Goal: Information Seeking & Learning: Check status

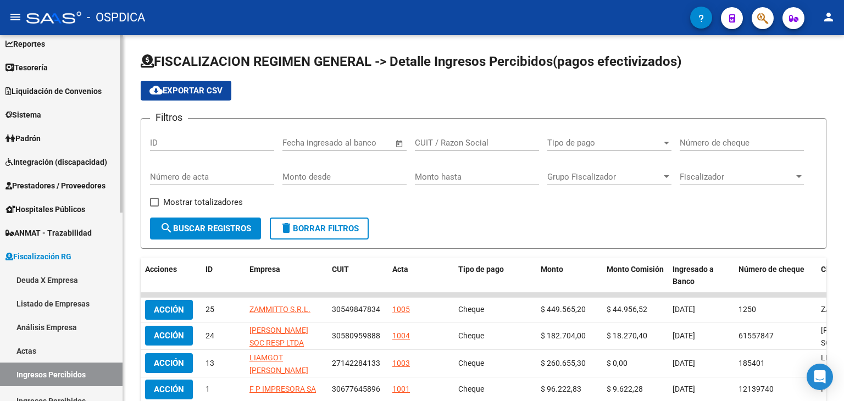
scroll to position [55, 0]
click at [52, 211] on span "Hospitales Públicos" at bounding box center [45, 209] width 80 height 12
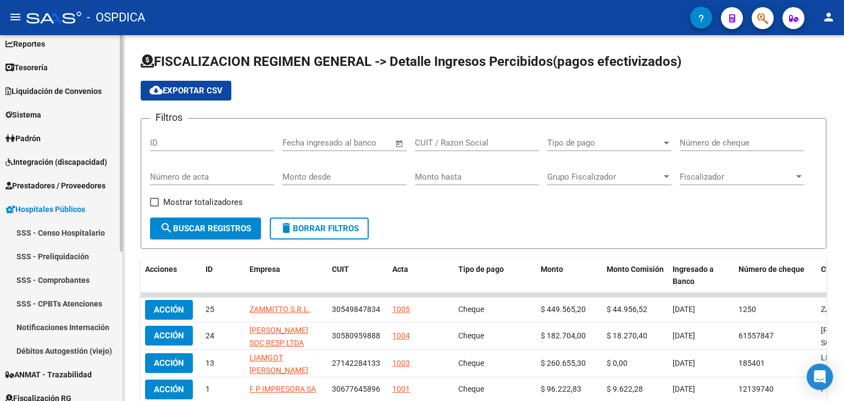
scroll to position [110, 0]
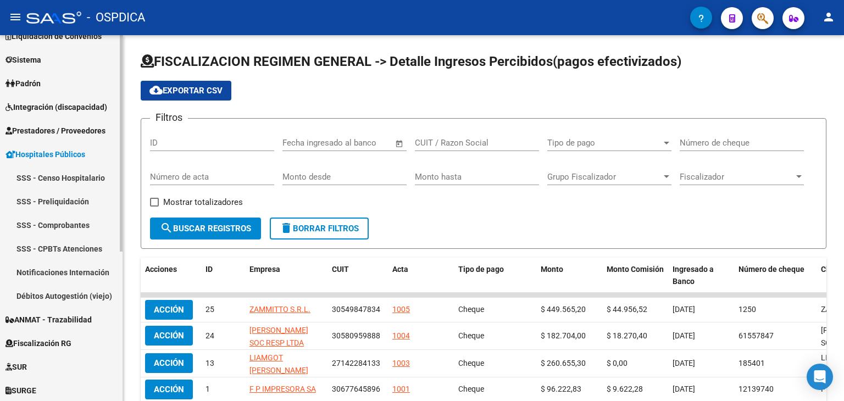
click at [68, 273] on link "Notificaciones Internación" at bounding box center [61, 273] width 123 height 24
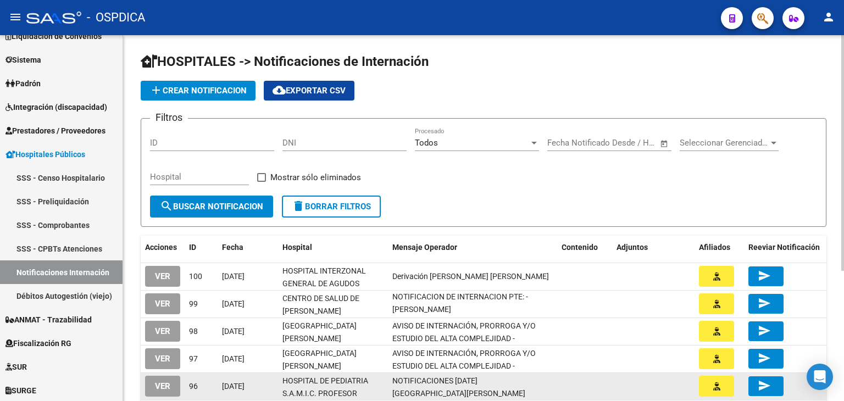
scroll to position [55, 0]
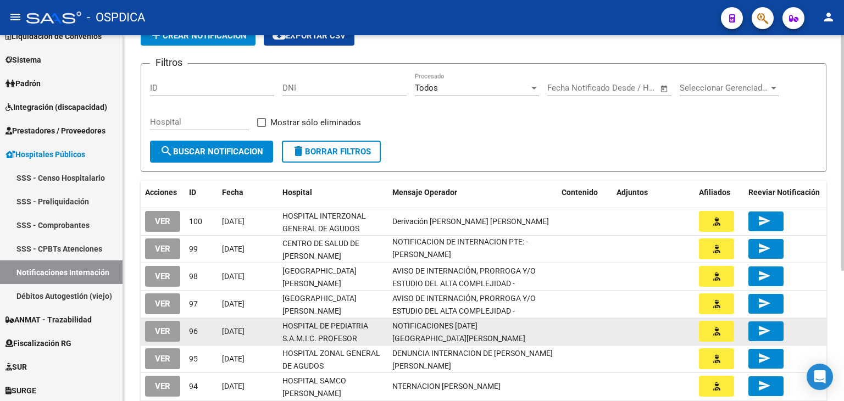
click at [451, 333] on span "NOTIFICACIONES [DATE] [GEOGRAPHIC_DATA][PERSON_NAME] [PERSON_NAME]" at bounding box center [459, 339] width 133 height 34
click at [263, 331] on div "[DATE]" at bounding box center [248, 331] width 52 height 13
click at [163, 332] on span "VER" at bounding box center [162, 332] width 15 height 10
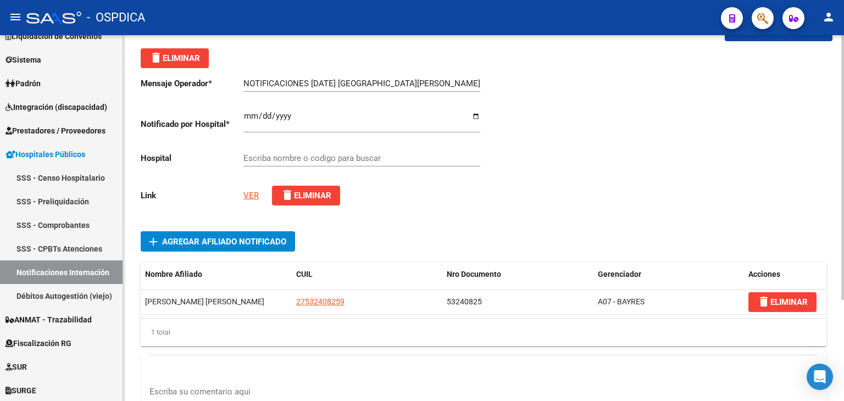
scroll to position [55, 0]
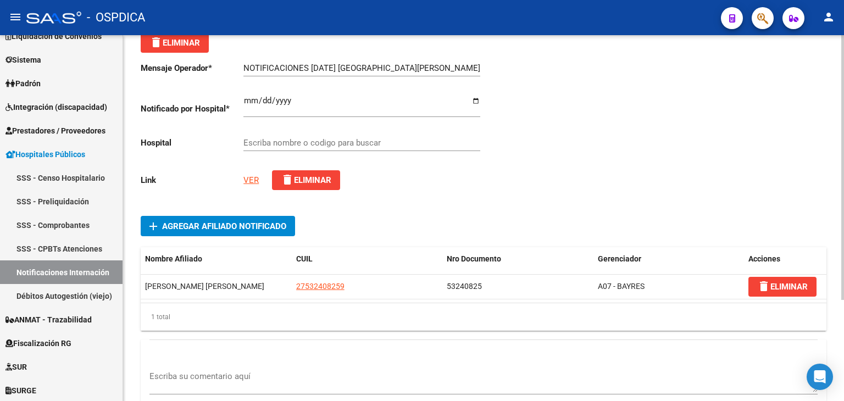
type input "HOSPITAL DE PEDIATRIA S.A.M.I.C. PROFESOR [PERSON_NAME]"
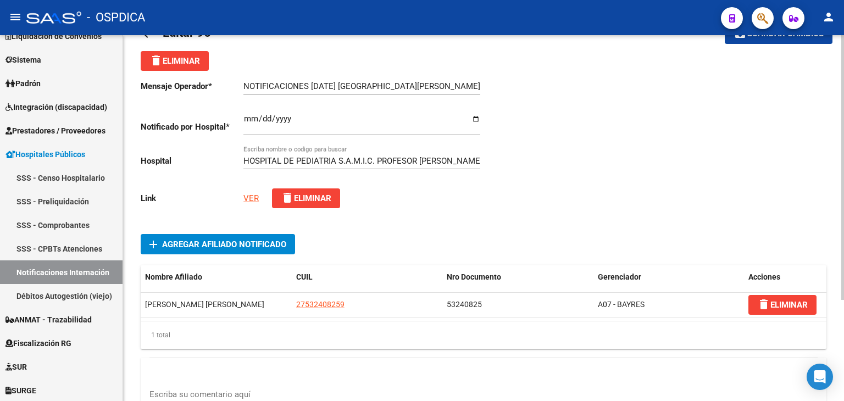
scroll to position [110, 0]
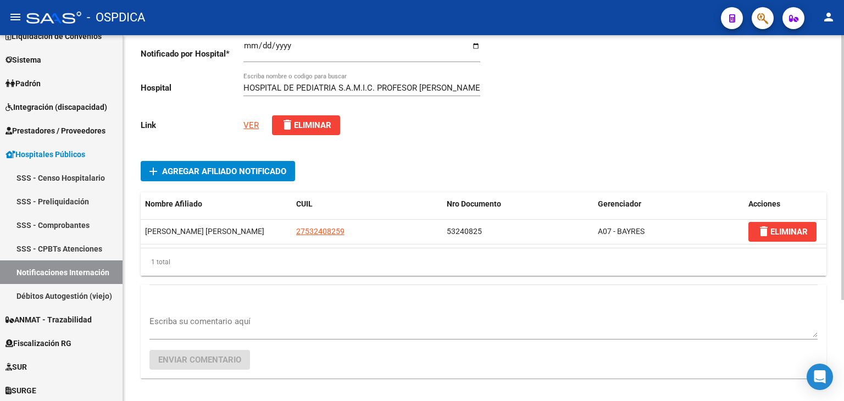
click at [248, 124] on link "VER" at bounding box center [251, 125] width 15 height 10
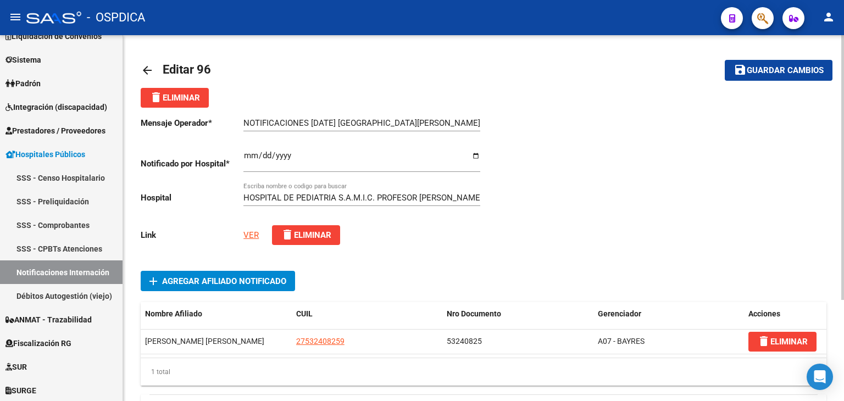
scroll to position [0, 0]
click at [255, 232] on link "VER" at bounding box center [251, 235] width 15 height 10
click at [149, 69] on mat-icon "arrow_back" at bounding box center [147, 70] width 13 height 13
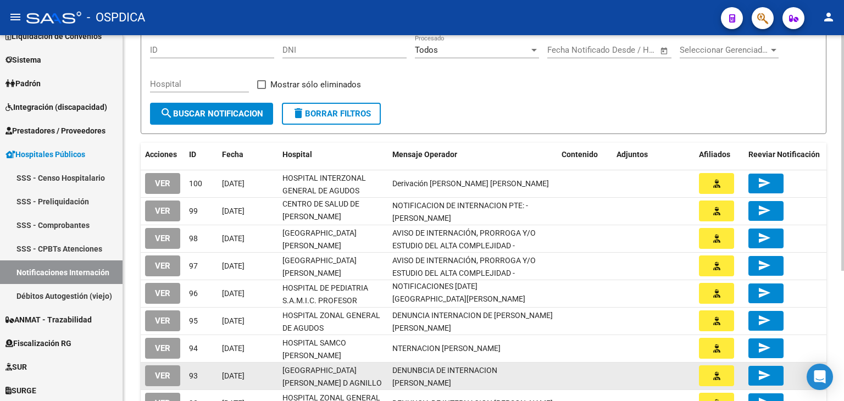
scroll to position [110, 0]
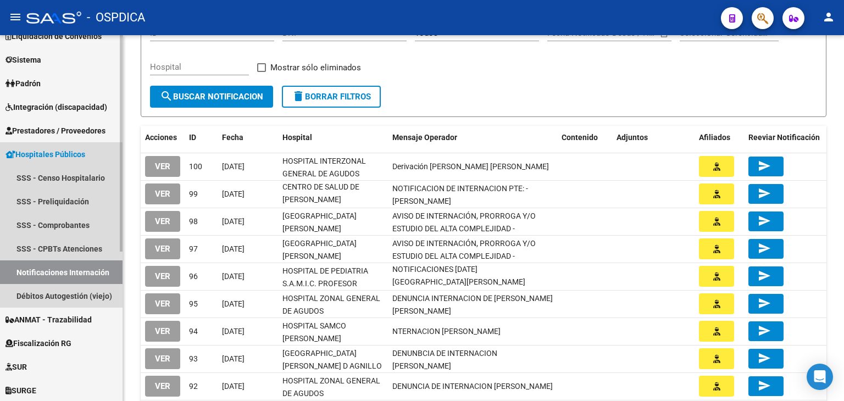
click at [76, 270] on link "Notificaciones Internación" at bounding box center [61, 273] width 123 height 24
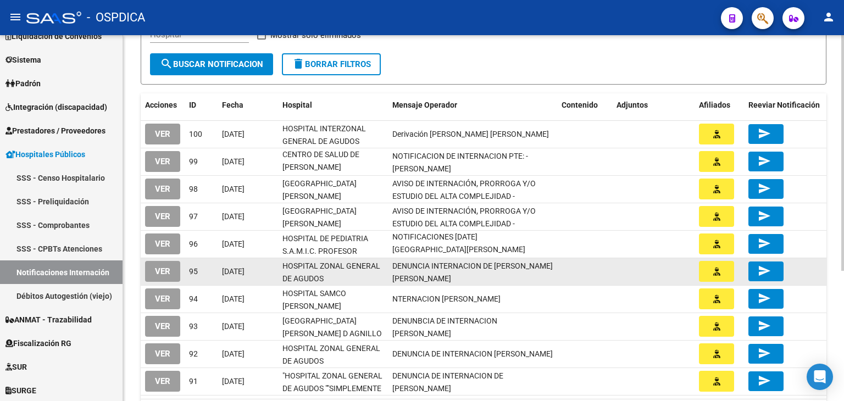
scroll to position [165, 0]
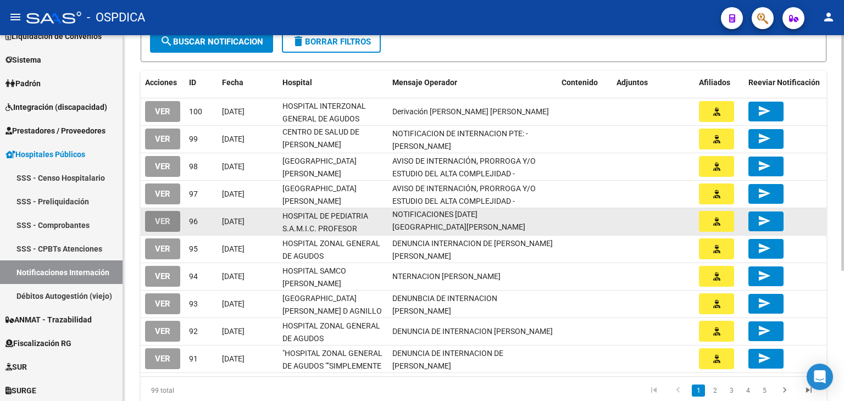
click at [165, 223] on span "VER" at bounding box center [162, 222] width 15 height 10
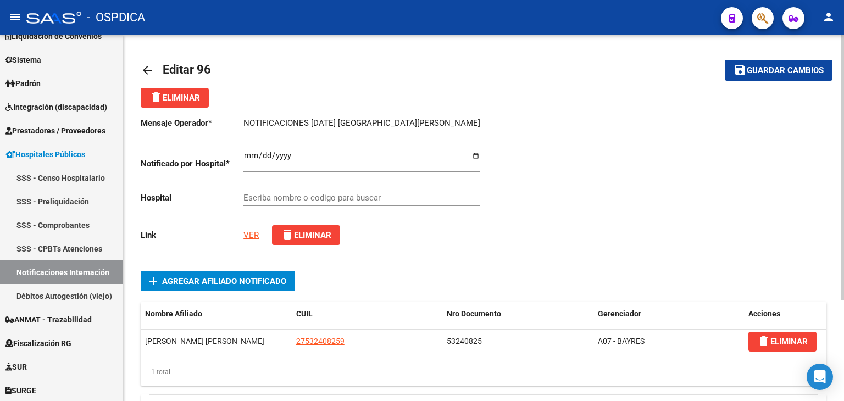
type input "HOSPITAL DE PEDIATRIA S.A.M.I.C. PROFESOR [PERSON_NAME]"
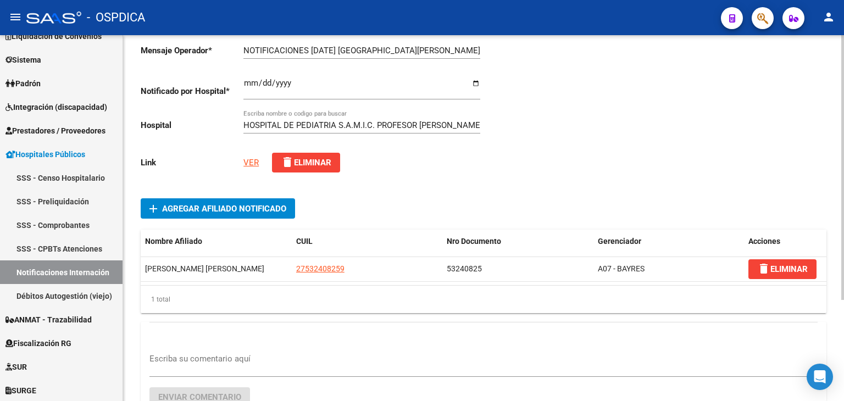
scroll to position [139, 0]
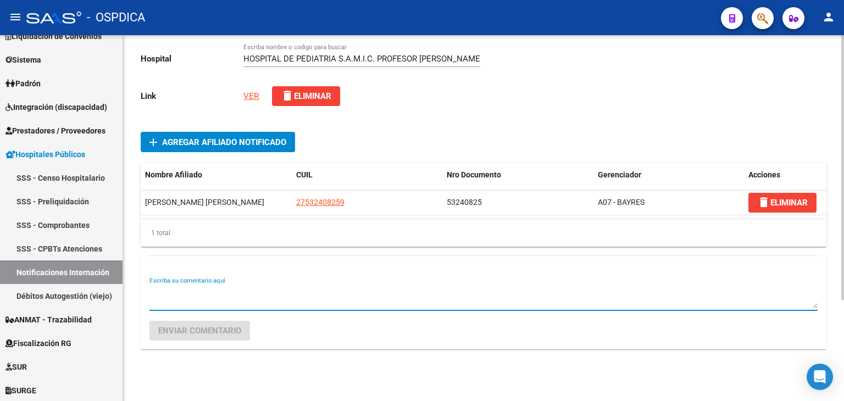
click at [194, 296] on textarea "Escriba su comentario aquí" at bounding box center [484, 297] width 669 height 22
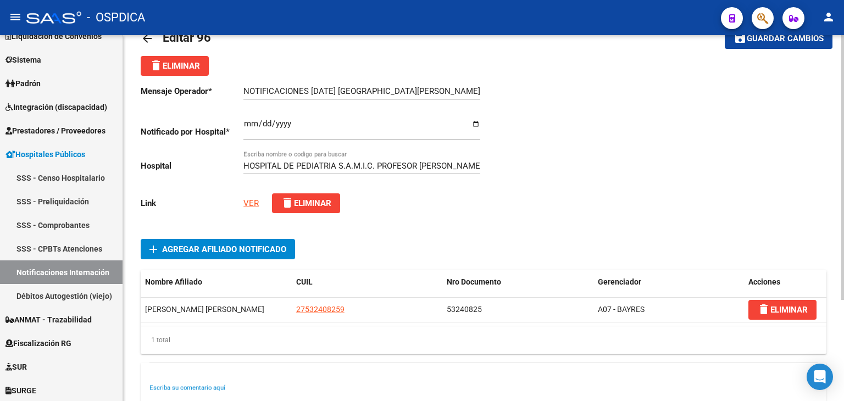
scroll to position [29, 0]
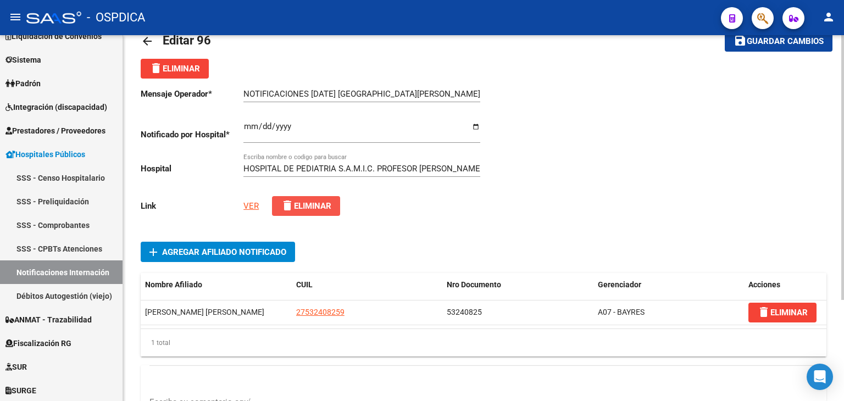
click at [315, 210] on span "delete Eliminar" at bounding box center [306, 206] width 51 height 10
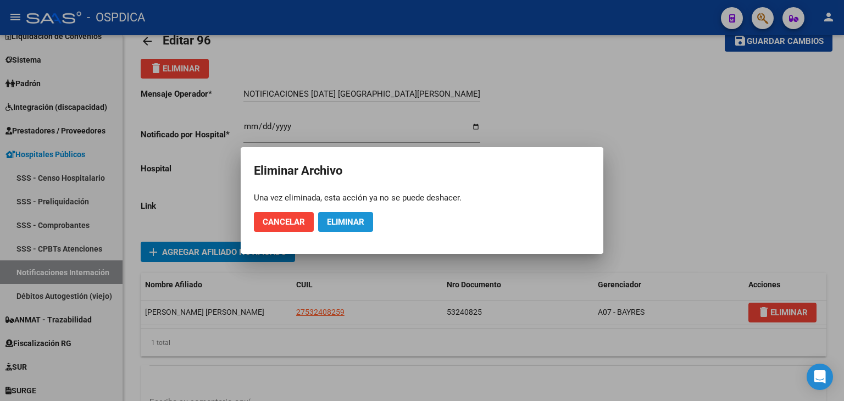
click at [345, 219] on span "Eliminar" at bounding box center [345, 222] width 37 height 10
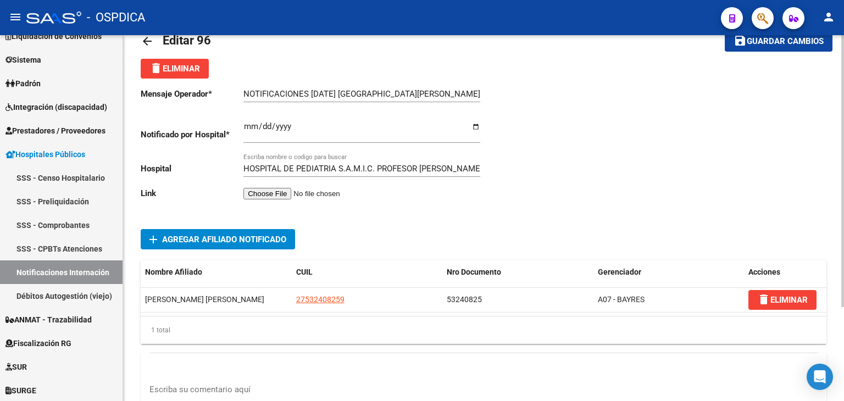
click at [283, 193] on input "file" at bounding box center [313, 194] width 139 height 12
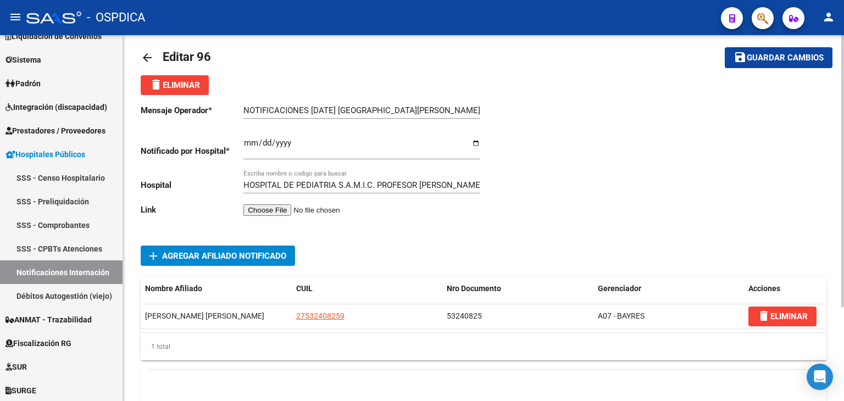
scroll to position [0, 0]
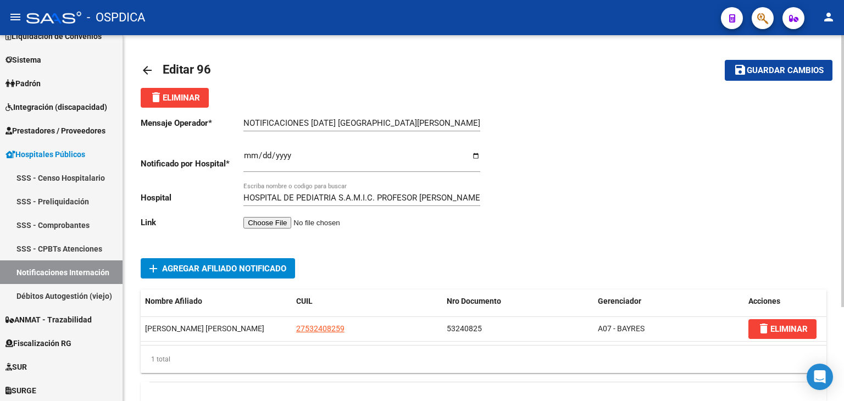
click at [278, 227] on input "file" at bounding box center [313, 223] width 139 height 12
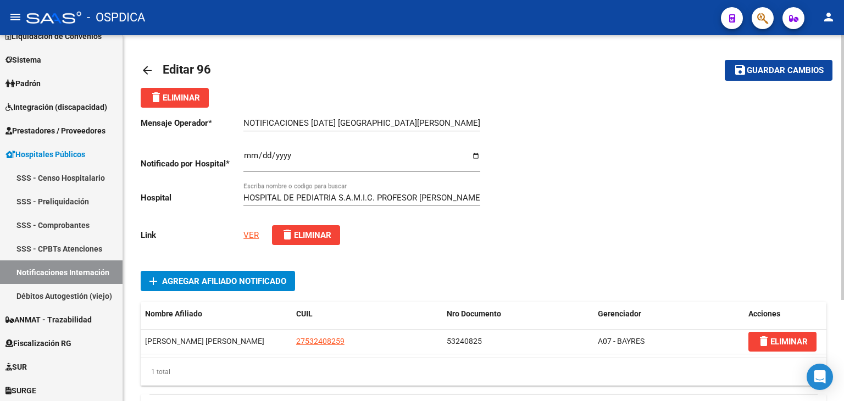
click at [786, 73] on span "Guardar cambios" at bounding box center [785, 71] width 77 height 10
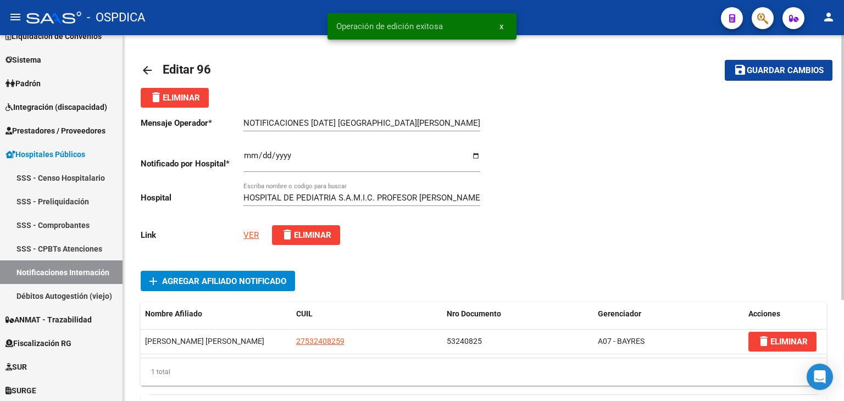
click at [147, 71] on mat-icon "arrow_back" at bounding box center [147, 70] width 13 height 13
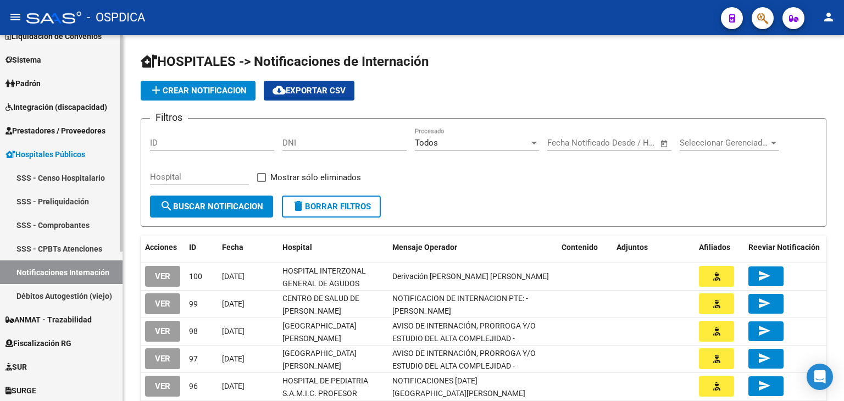
click at [52, 156] on span "Hospitales Públicos" at bounding box center [45, 154] width 80 height 12
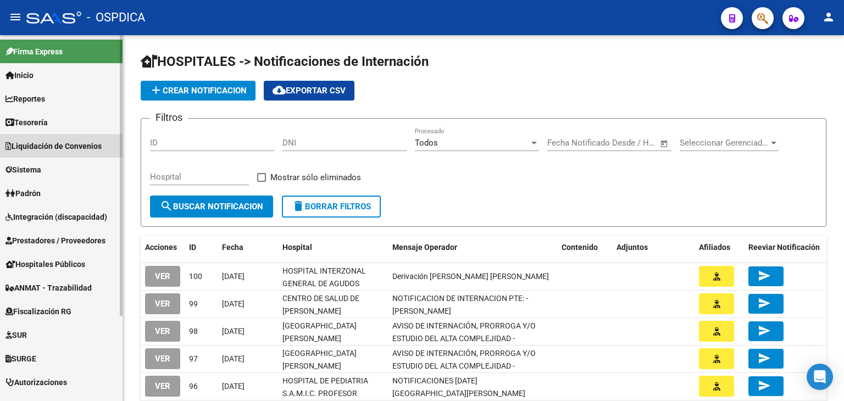
click at [56, 145] on span "Liquidación de Convenios" at bounding box center [53, 146] width 96 height 12
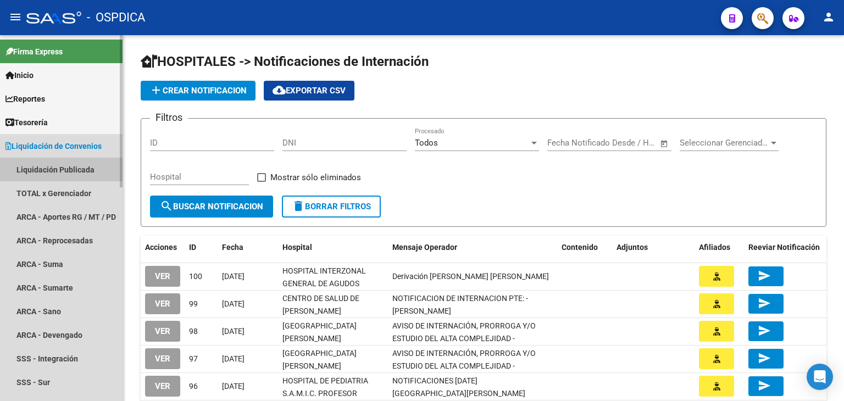
click at [57, 164] on link "Liquidación Publicada" at bounding box center [61, 170] width 123 height 24
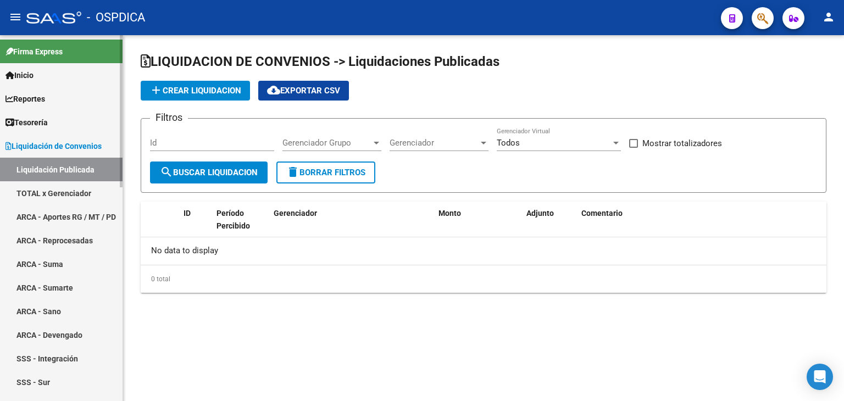
checkbox input "true"
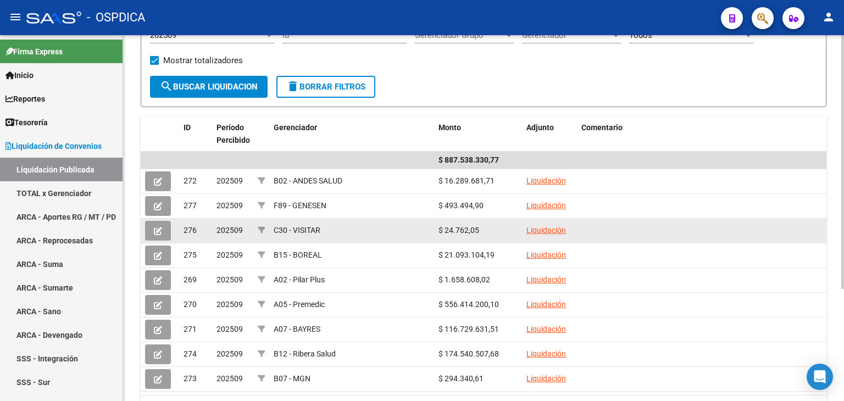
scroll to position [110, 0]
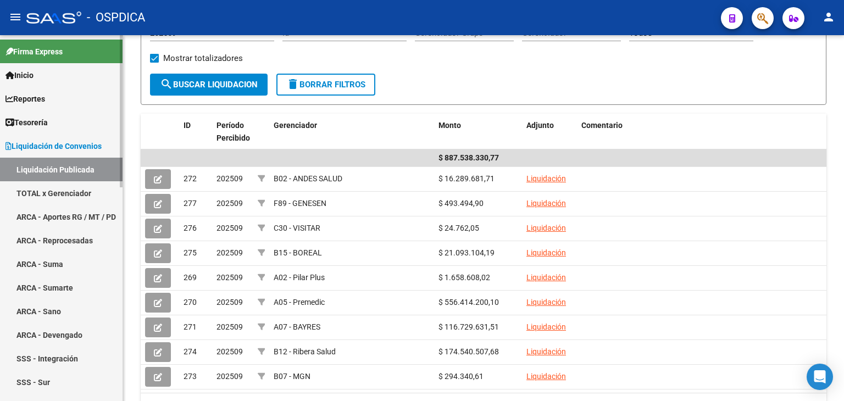
click at [62, 194] on link "TOTAL x Gerenciador" at bounding box center [61, 193] width 123 height 24
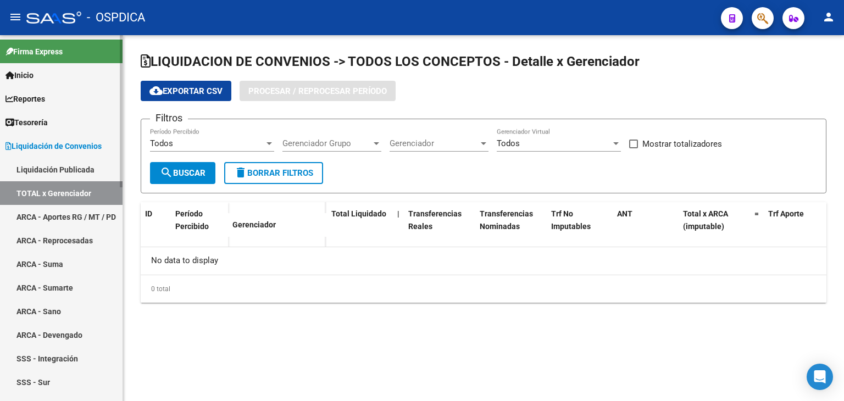
checkbox input "true"
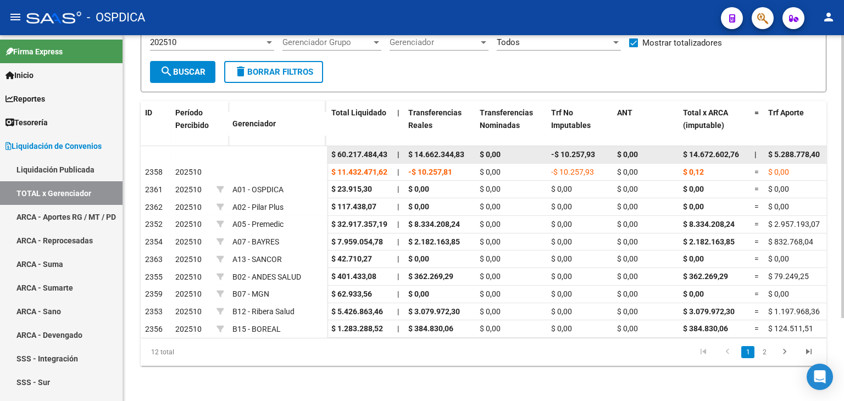
drag, startPoint x: 339, startPoint y: 143, endPoint x: 390, endPoint y: 147, distance: 51.3
click at [390, 147] on datatable-body-cell "$ 60.217.484,43" at bounding box center [360, 154] width 66 height 17
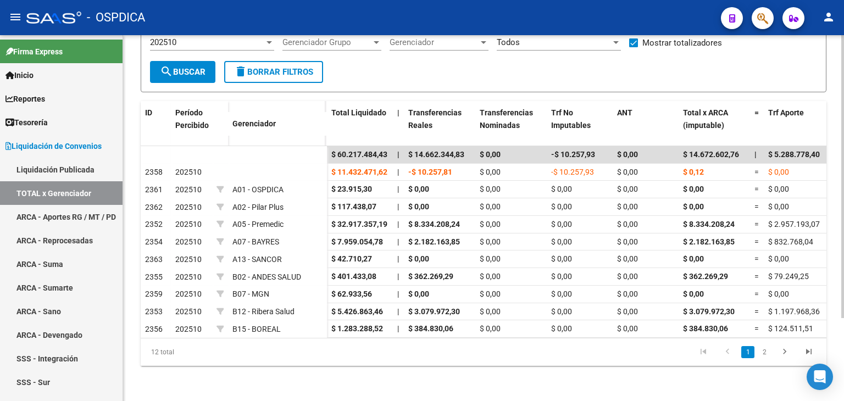
copy span "60.217.484,43"
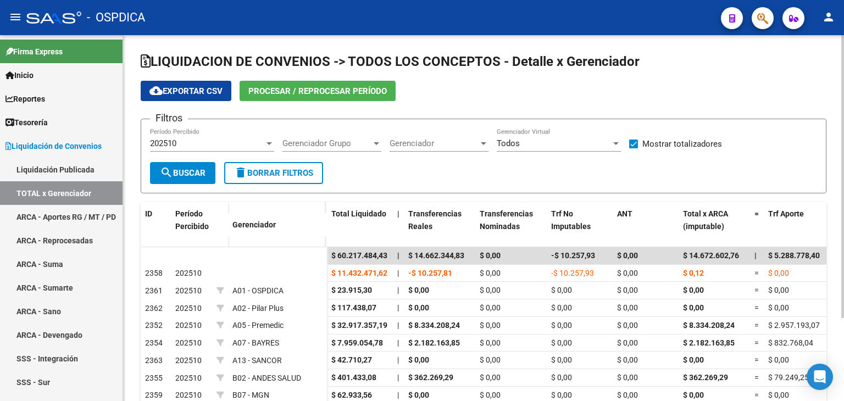
click at [235, 140] on div "202510" at bounding box center [207, 144] width 114 height 10
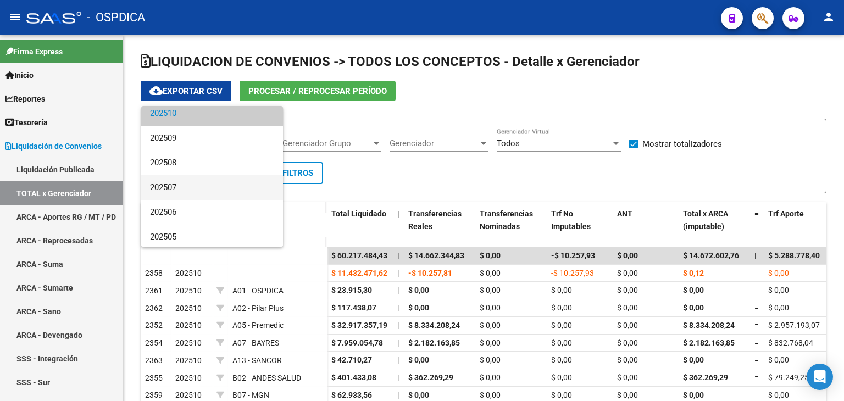
scroll to position [110, 0]
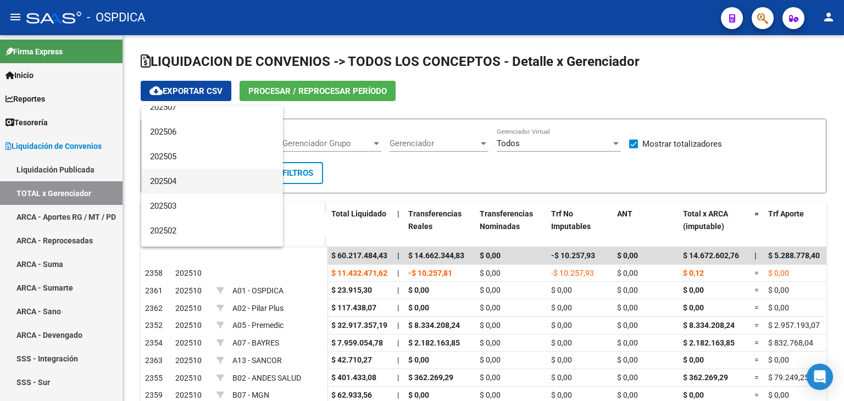
click at [179, 180] on span "202504" at bounding box center [212, 181] width 124 height 25
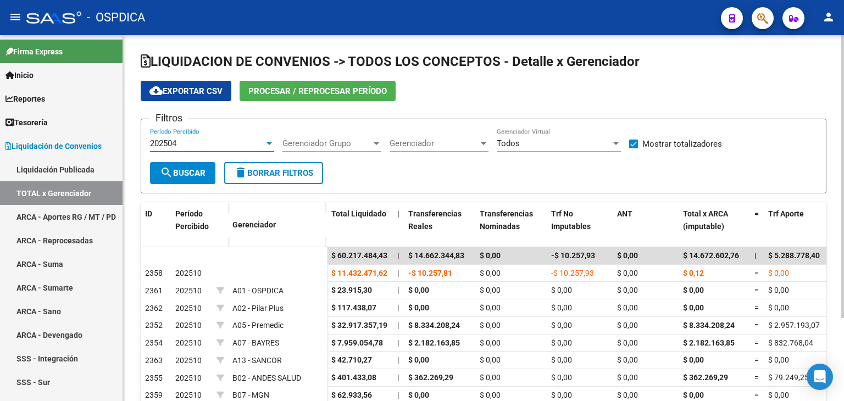
click at [190, 169] on form "Filtros 202504 Período Percibido Gerenciador Grupo Gerenciador Grupo Gerenciado…" at bounding box center [484, 156] width 686 height 75
click at [189, 170] on span "search Buscar" at bounding box center [183, 173] width 46 height 10
